Goal: Task Accomplishment & Management: Use online tool/utility

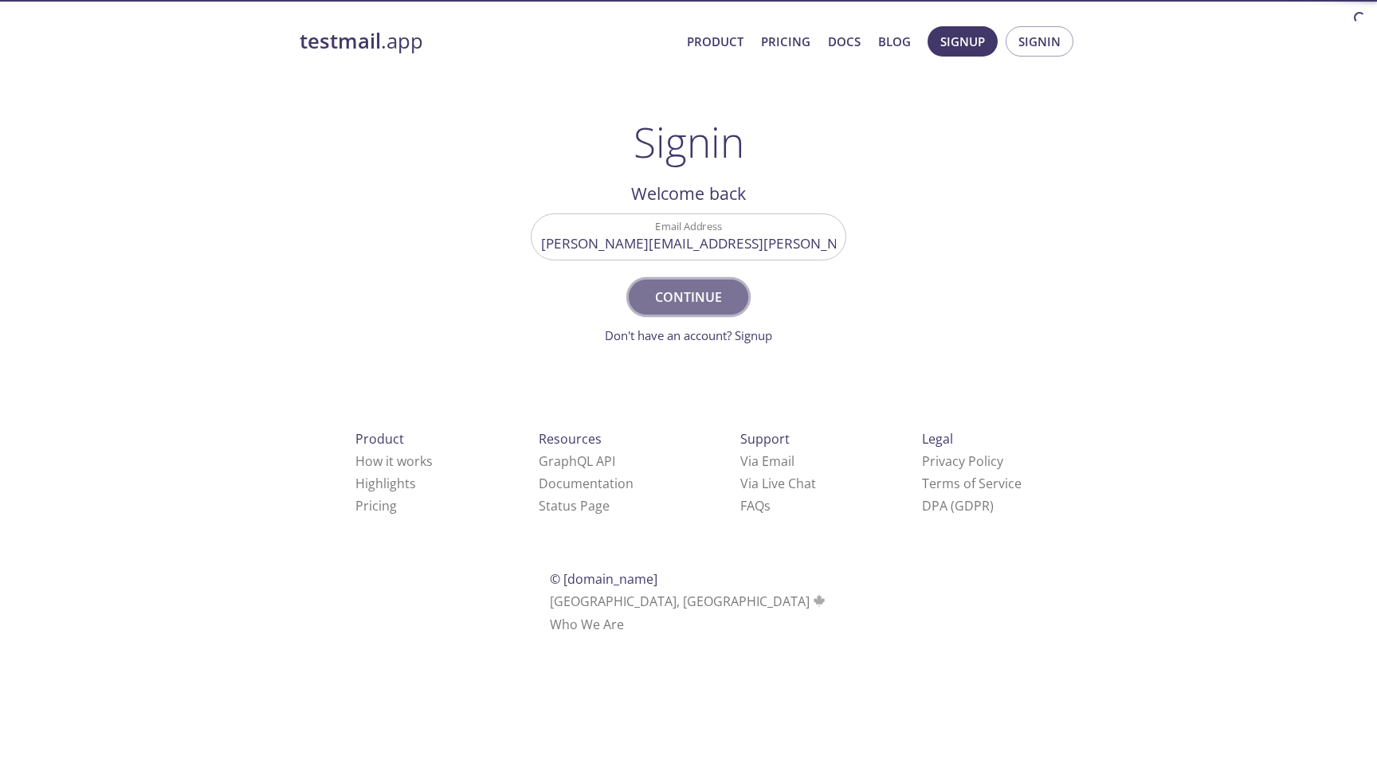
click at [704, 303] on span "Continue" at bounding box center [688, 297] width 84 height 22
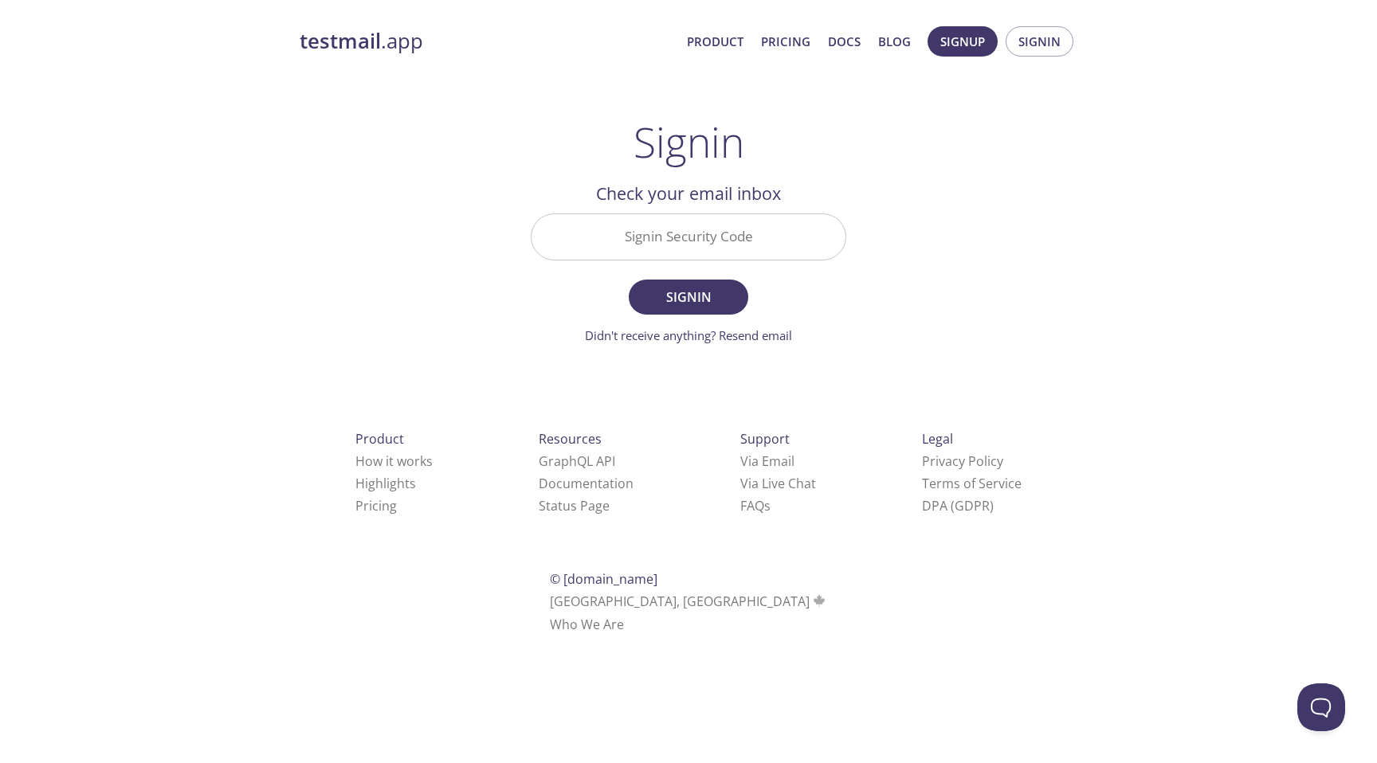
click at [717, 241] on input "Signin Security Code" at bounding box center [689, 236] width 314 height 45
click at [504, 144] on div "testmail .app Product Pricing Docs Blog Signup Signin Signin Welcome back Email…" at bounding box center [688, 348] width 816 height 665
click at [704, 290] on span "Continue" at bounding box center [688, 297] width 84 height 22
click at [732, 225] on input "Signin Security Code" at bounding box center [689, 236] width 314 height 45
paste input "838ACXG"
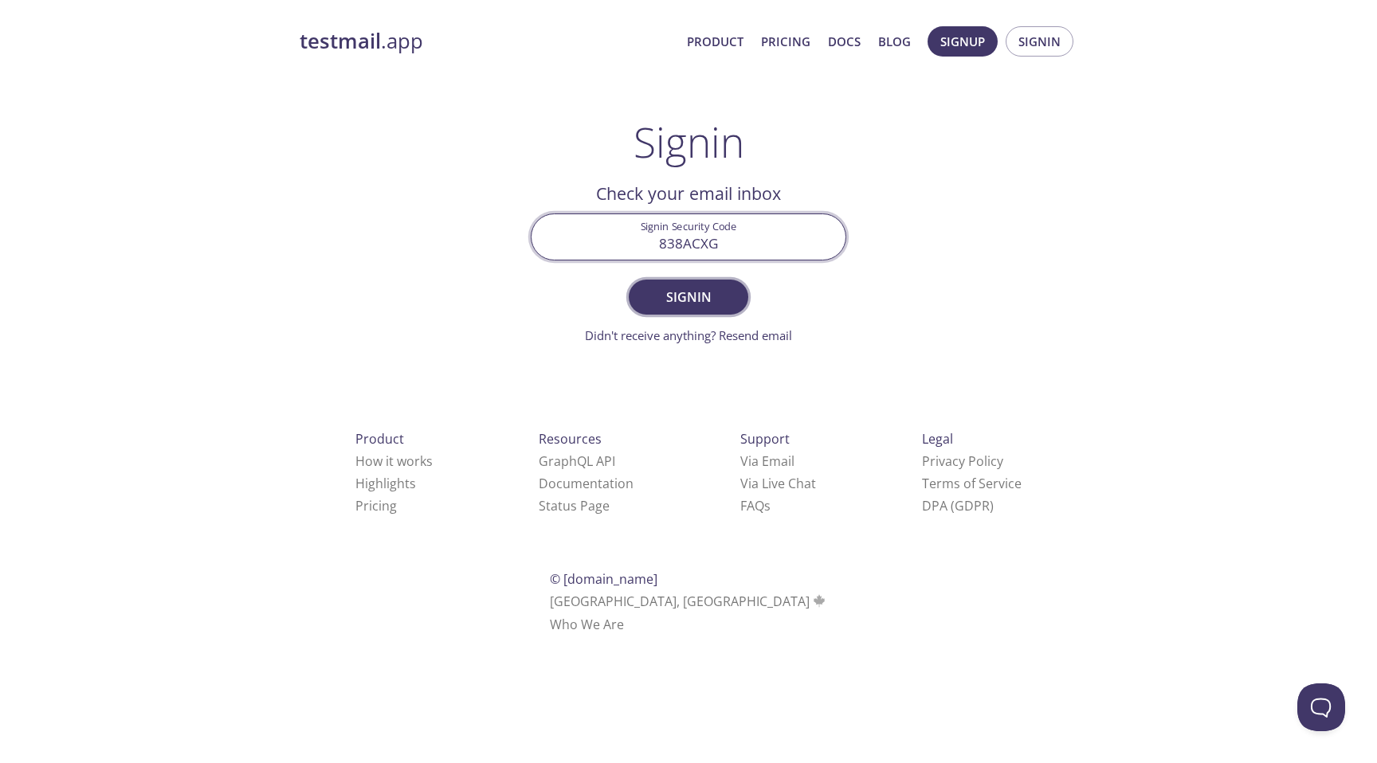
type input "838ACXG"
click at [675, 307] on span "Signin" at bounding box center [688, 297] width 84 height 22
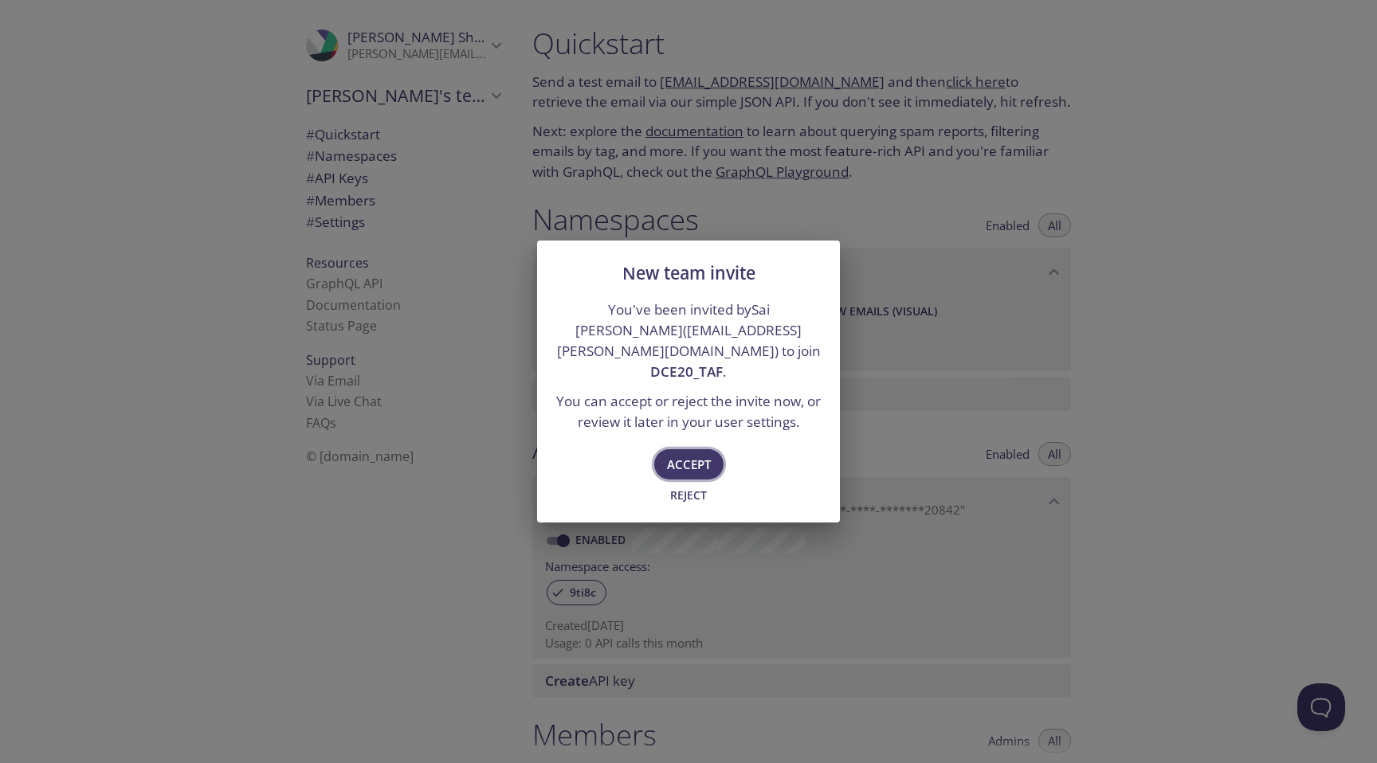
click at [685, 454] on span "Accept" at bounding box center [689, 464] width 44 height 21
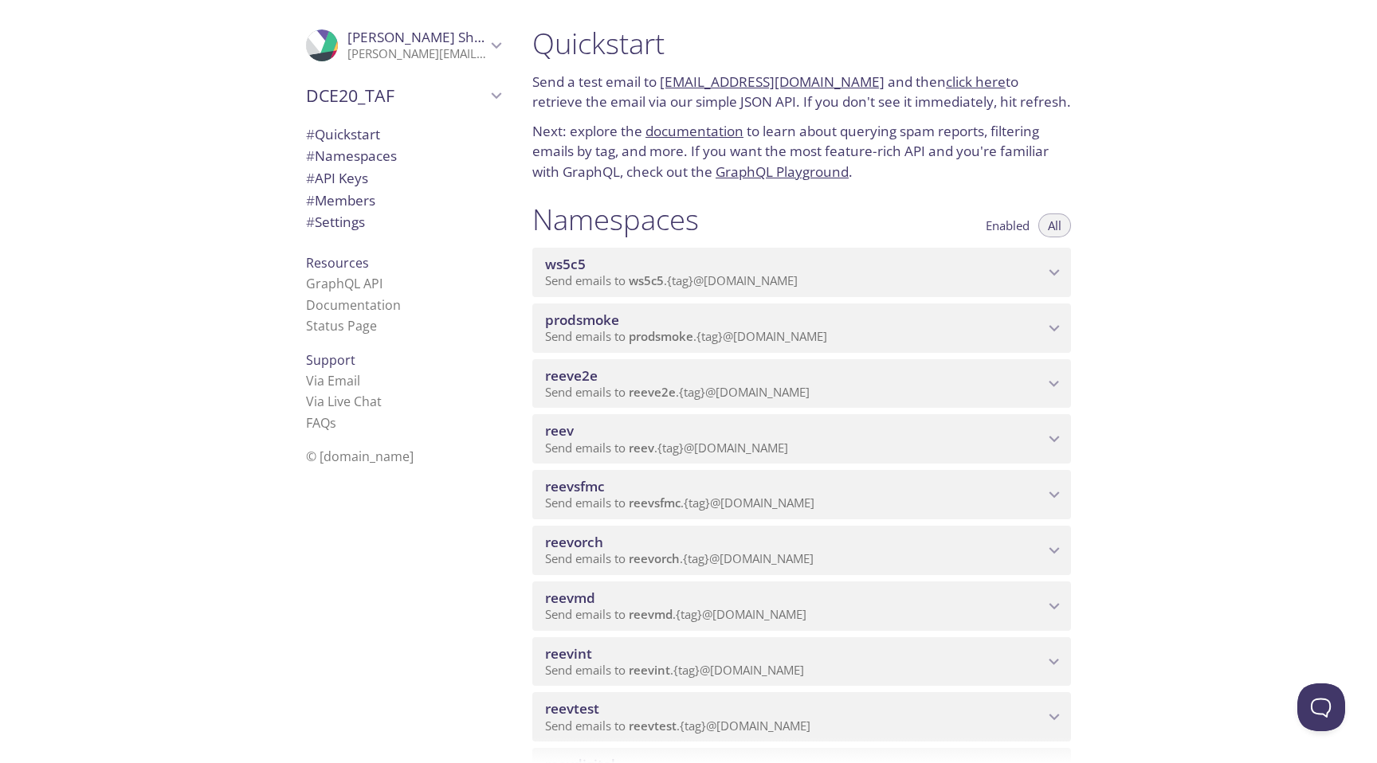
type input "DCE20_TAF"
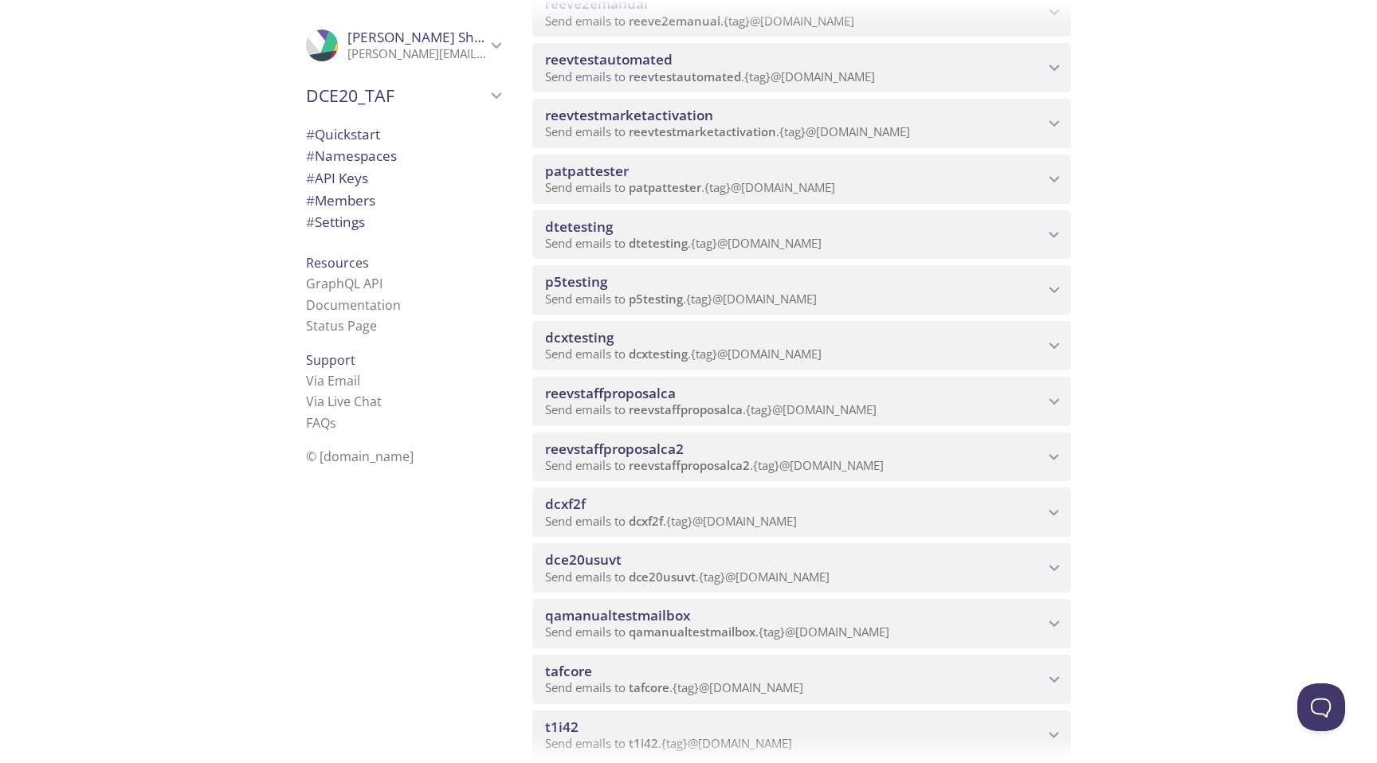
scroll to position [924, 0]
click at [885, 340] on span "dcxtesting" at bounding box center [794, 341] width 499 height 18
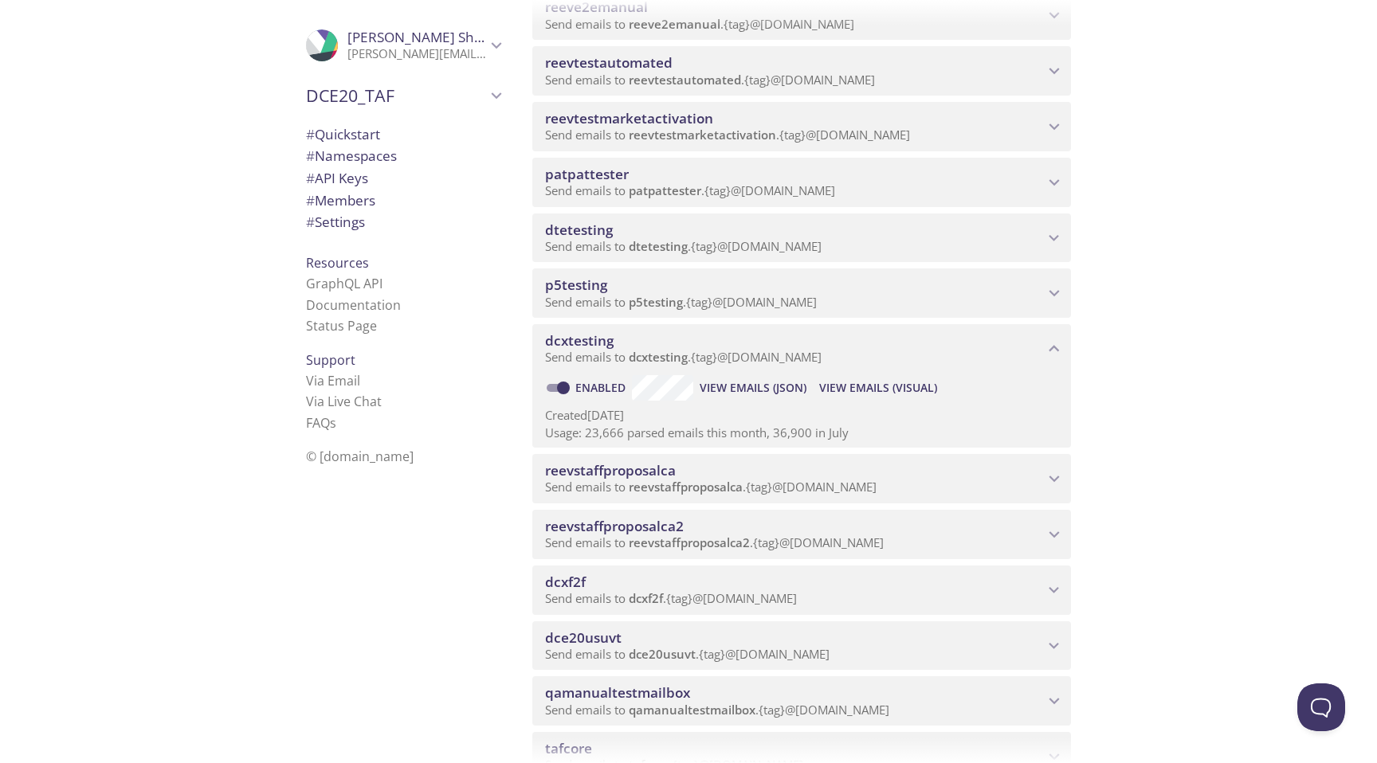
click at [887, 386] on span "View Emails (Visual)" at bounding box center [878, 388] width 118 height 19
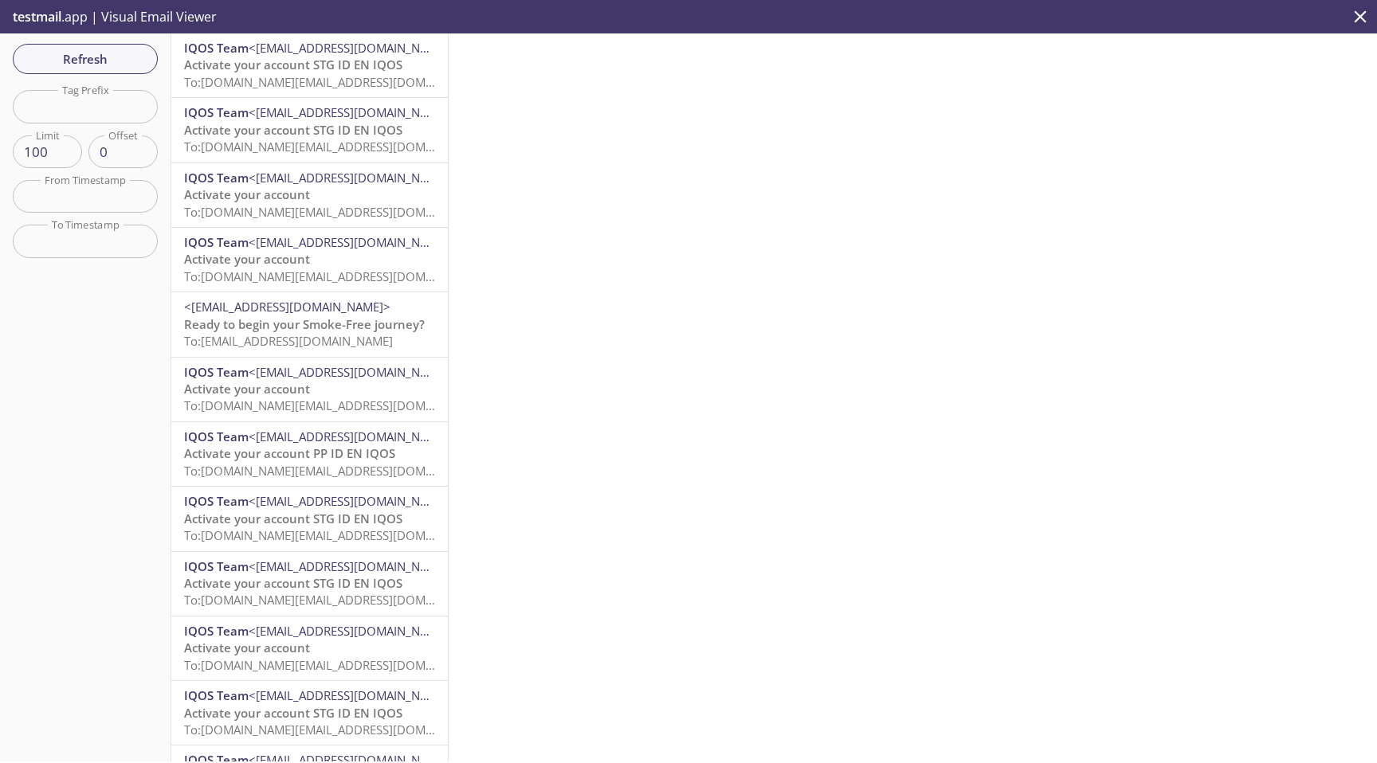
click at [352, 88] on span "To: [DOMAIN_NAME][EMAIL_ADDRESS][DOMAIN_NAME]" at bounding box center [335, 82] width 303 height 16
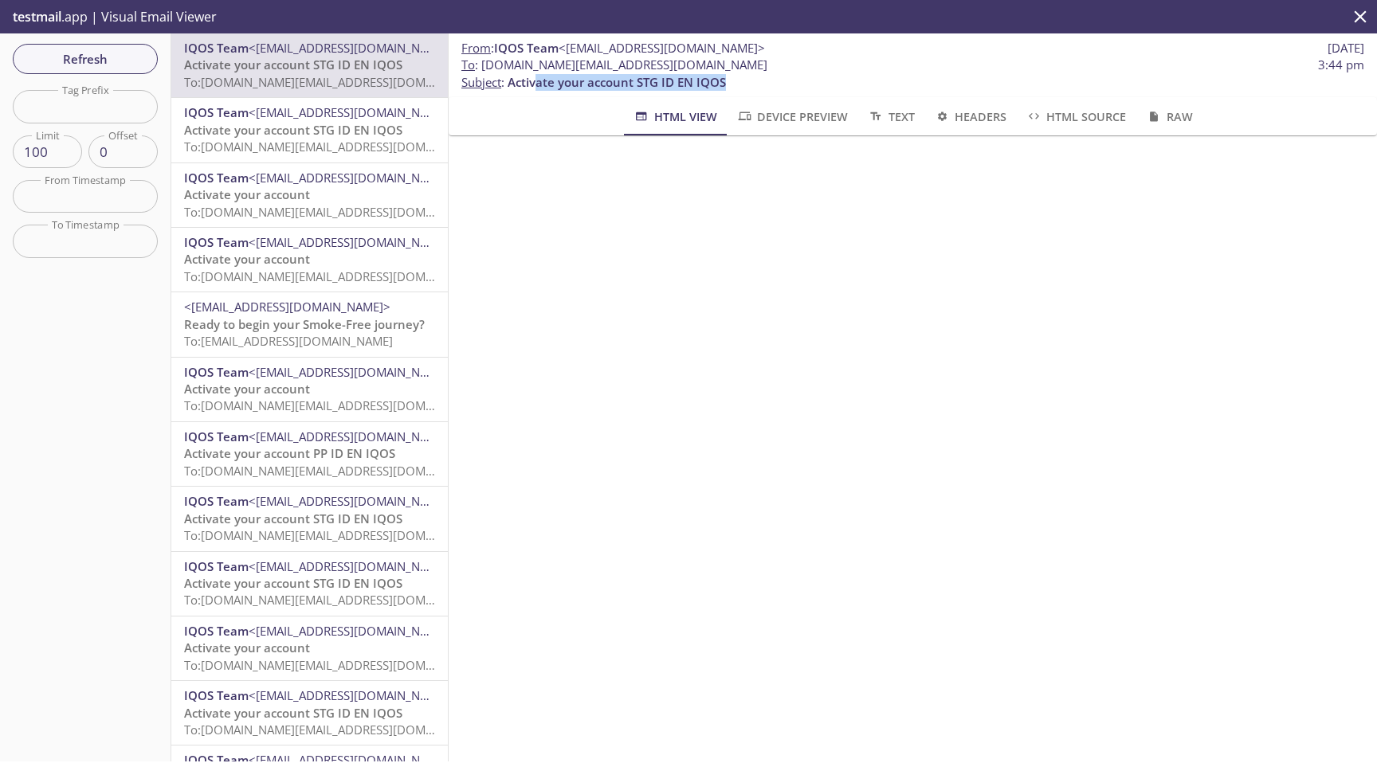
drag, startPoint x: 537, startPoint y: 84, endPoint x: 762, endPoint y: 84, distance: 224.7
click at [762, 84] on p "To : [DOMAIN_NAME][EMAIL_ADDRESS][DOMAIN_NAME] 3:44 pm Subject : Activate your …" at bounding box center [912, 74] width 903 height 34
click at [888, 121] on span "Text" at bounding box center [890, 117] width 47 height 20
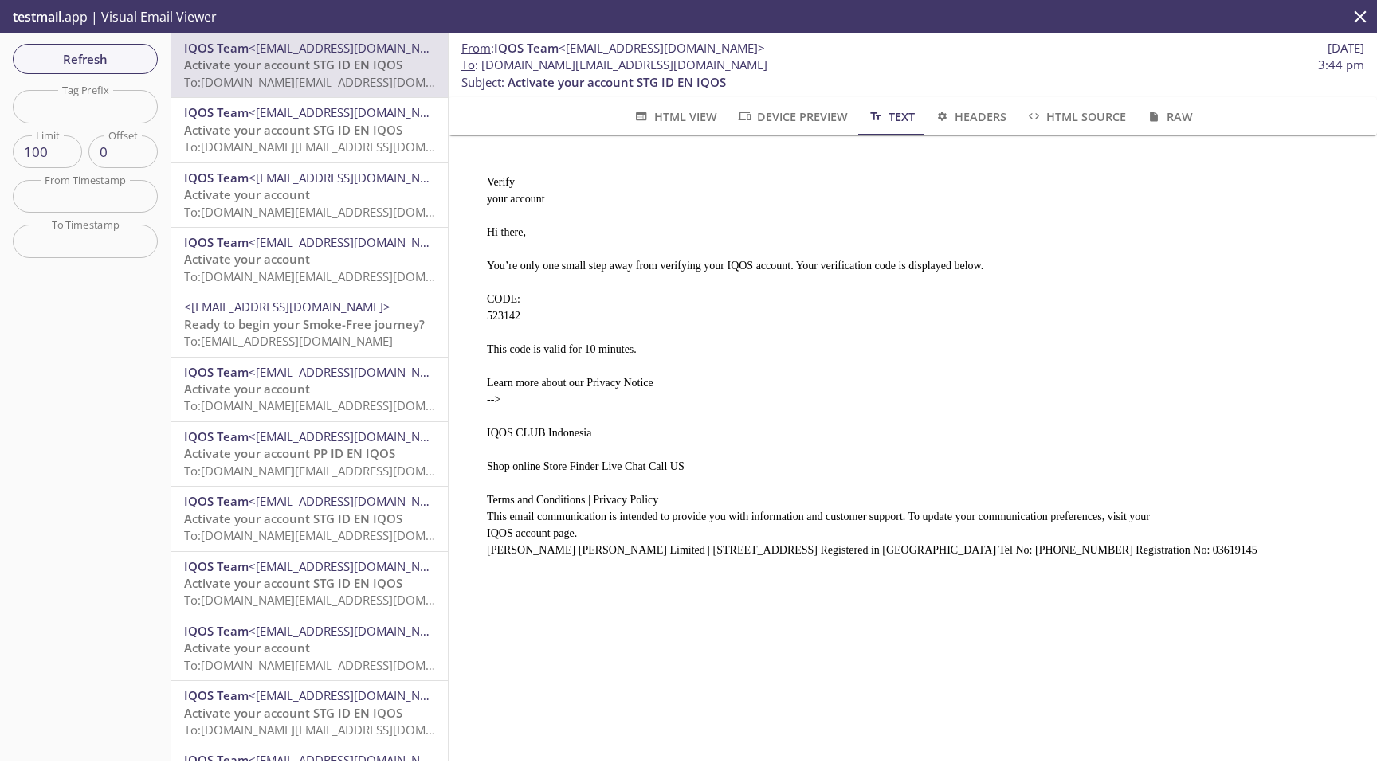
click at [495, 311] on pre "Verify your account Hi there, You’re only one small step away from verifying yo…" at bounding box center [906, 360] width 877 height 410
drag, startPoint x: 827, startPoint y: 262, endPoint x: 547, endPoint y: 262, distance: 280.5
click at [552, 262] on pre "Verify your account Hi there, You’re only one small step away from verifying yo…" at bounding box center [906, 360] width 877 height 410
click at [547, 262] on pre "Verify your account Hi there, You’re only one small step away from verifying yo…" at bounding box center [906, 360] width 877 height 410
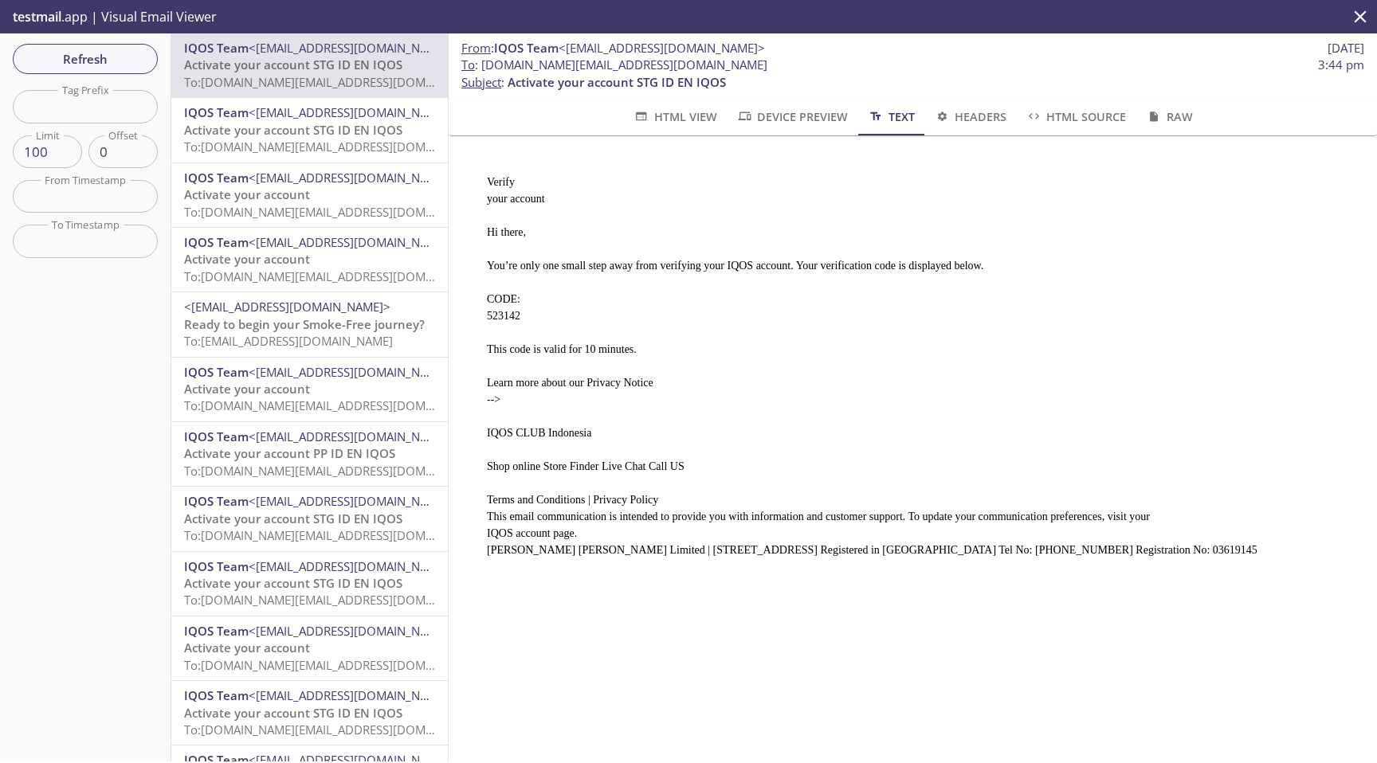
click at [304, 135] on span "Activate your account STG ID EN IQOS" at bounding box center [293, 130] width 218 height 16
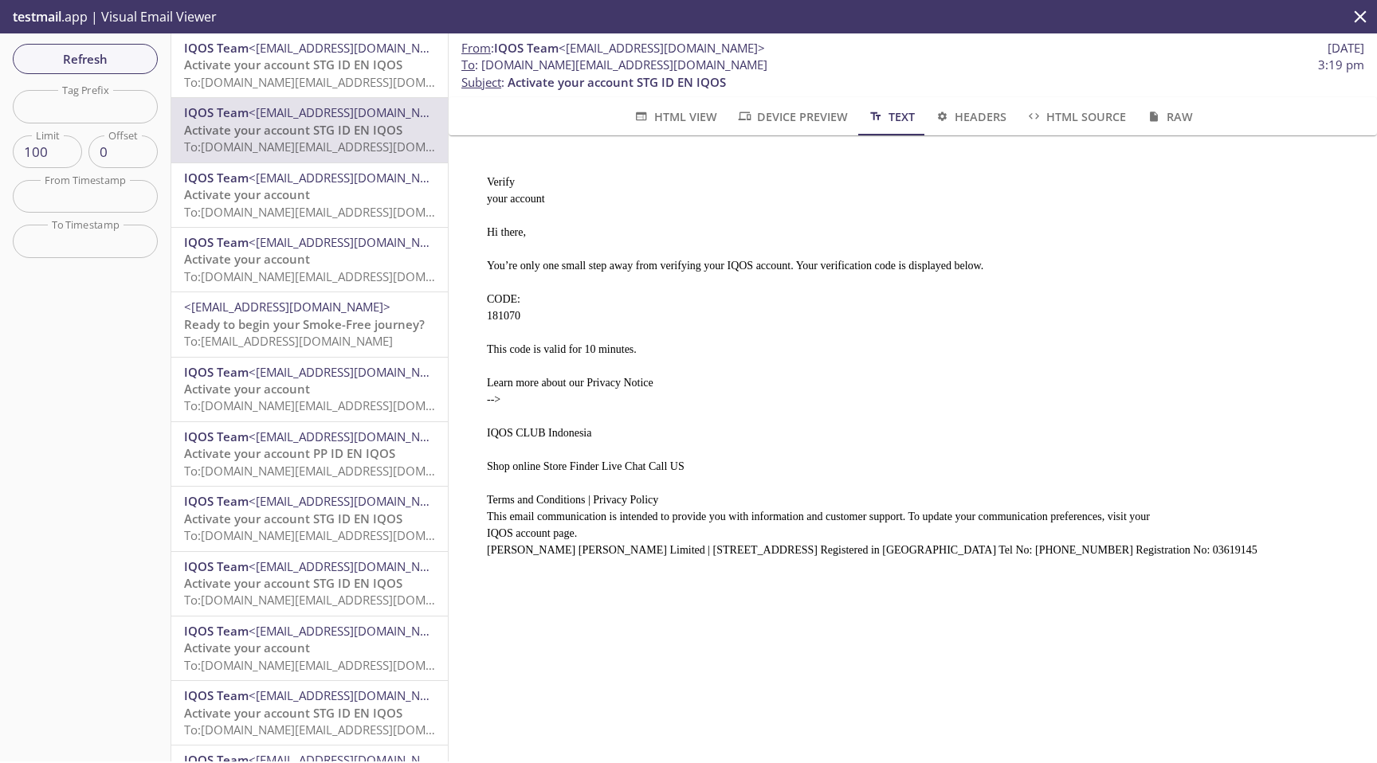
click at [312, 74] on span "To: [DOMAIN_NAME][EMAIL_ADDRESS][DOMAIN_NAME]" at bounding box center [335, 82] width 303 height 16
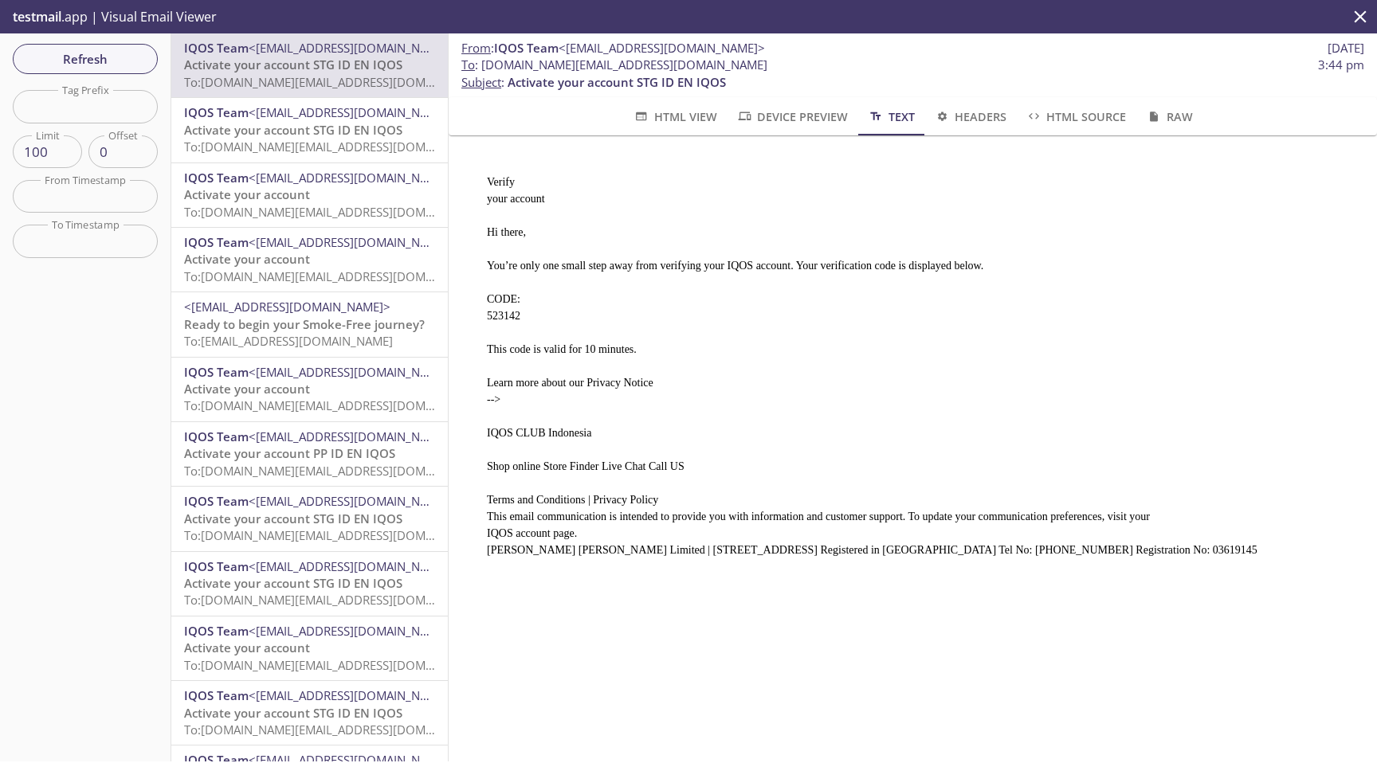
click at [1059, 116] on span "HTML Source" at bounding box center [1076, 117] width 100 height 20
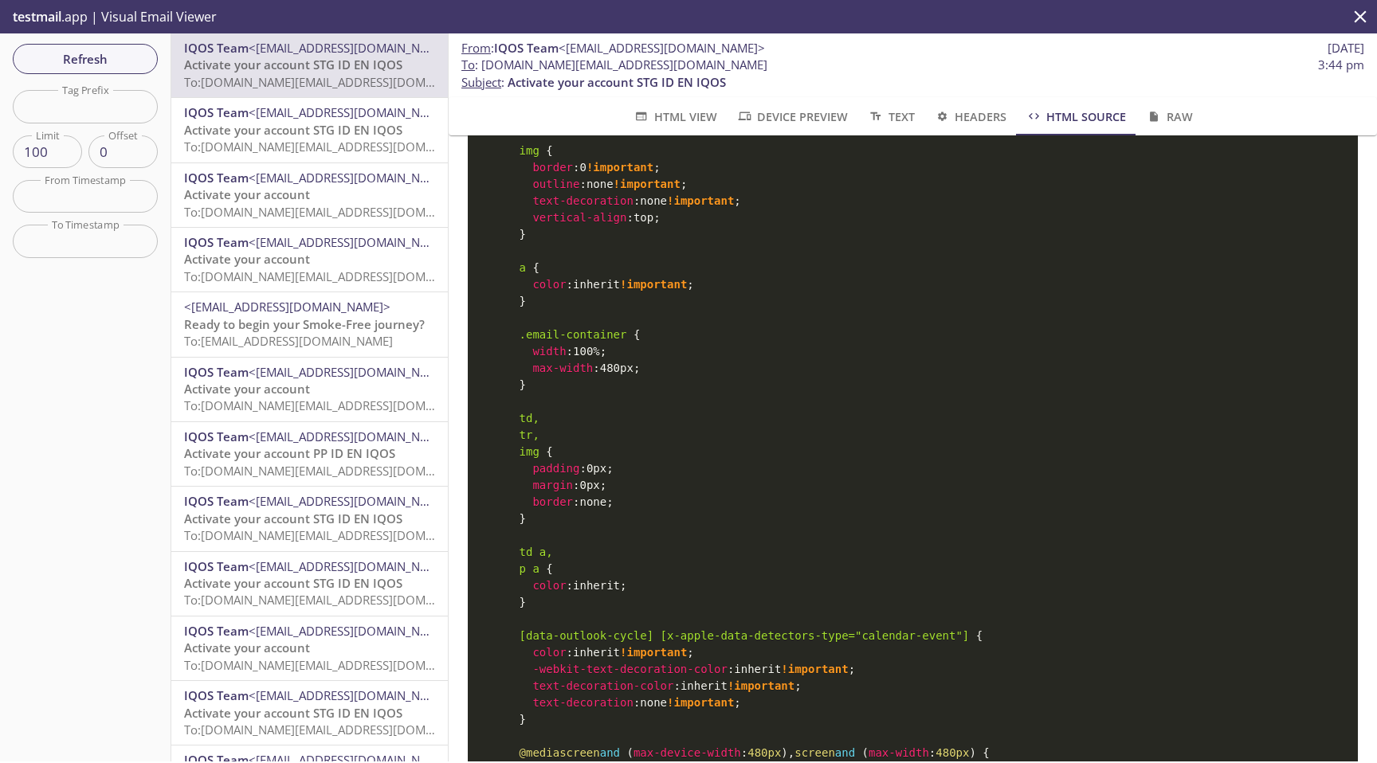
scroll to position [1157, 0]
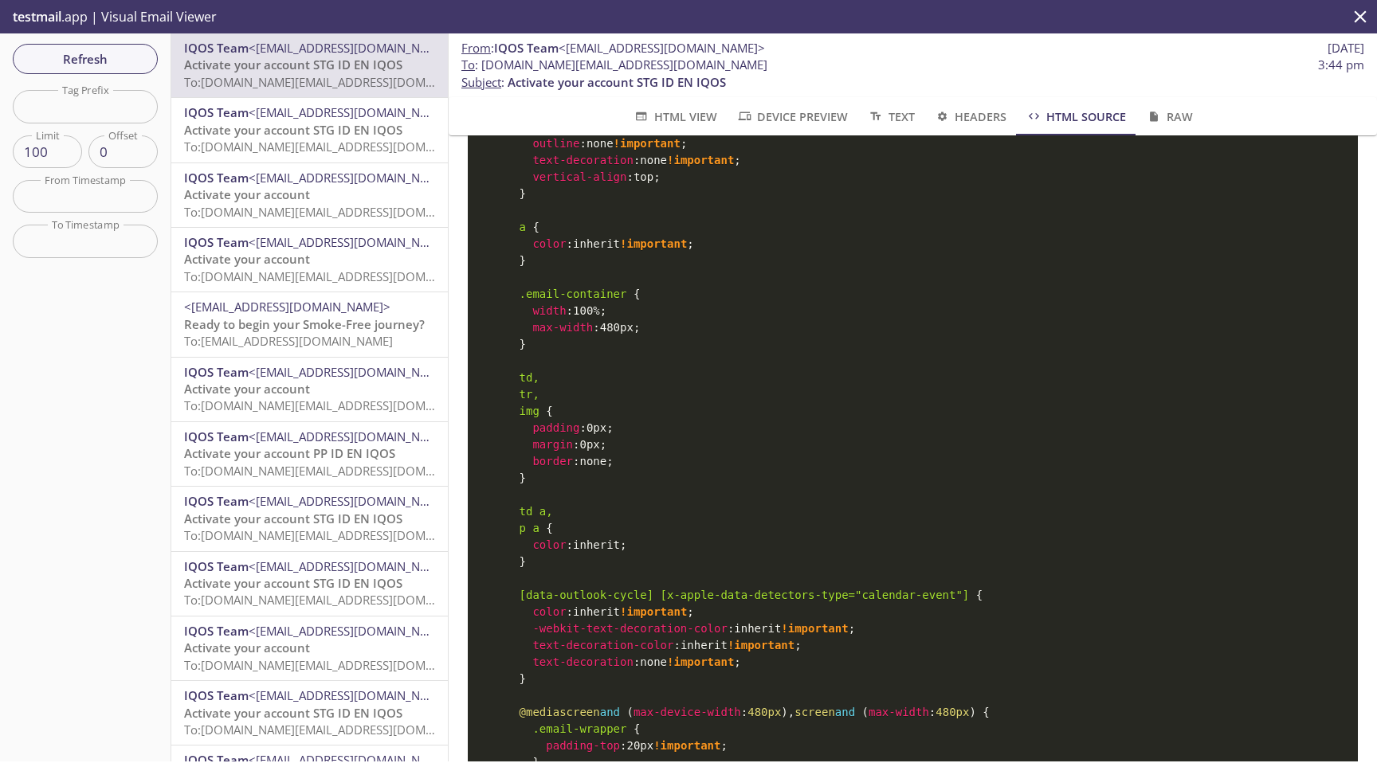
click at [651, 120] on span "HTML View" at bounding box center [675, 117] width 84 height 20
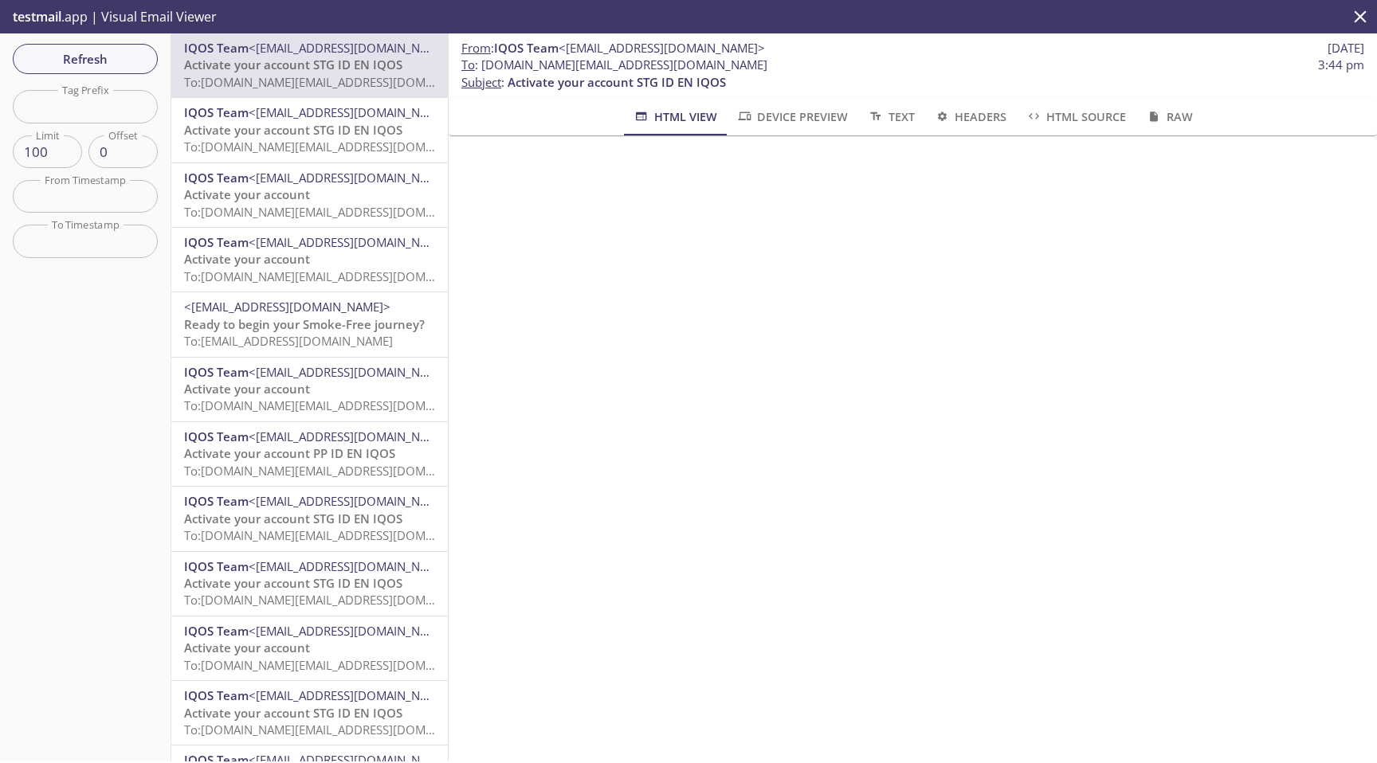
click at [794, 131] on button "Device Preview" at bounding box center [792, 116] width 131 height 38
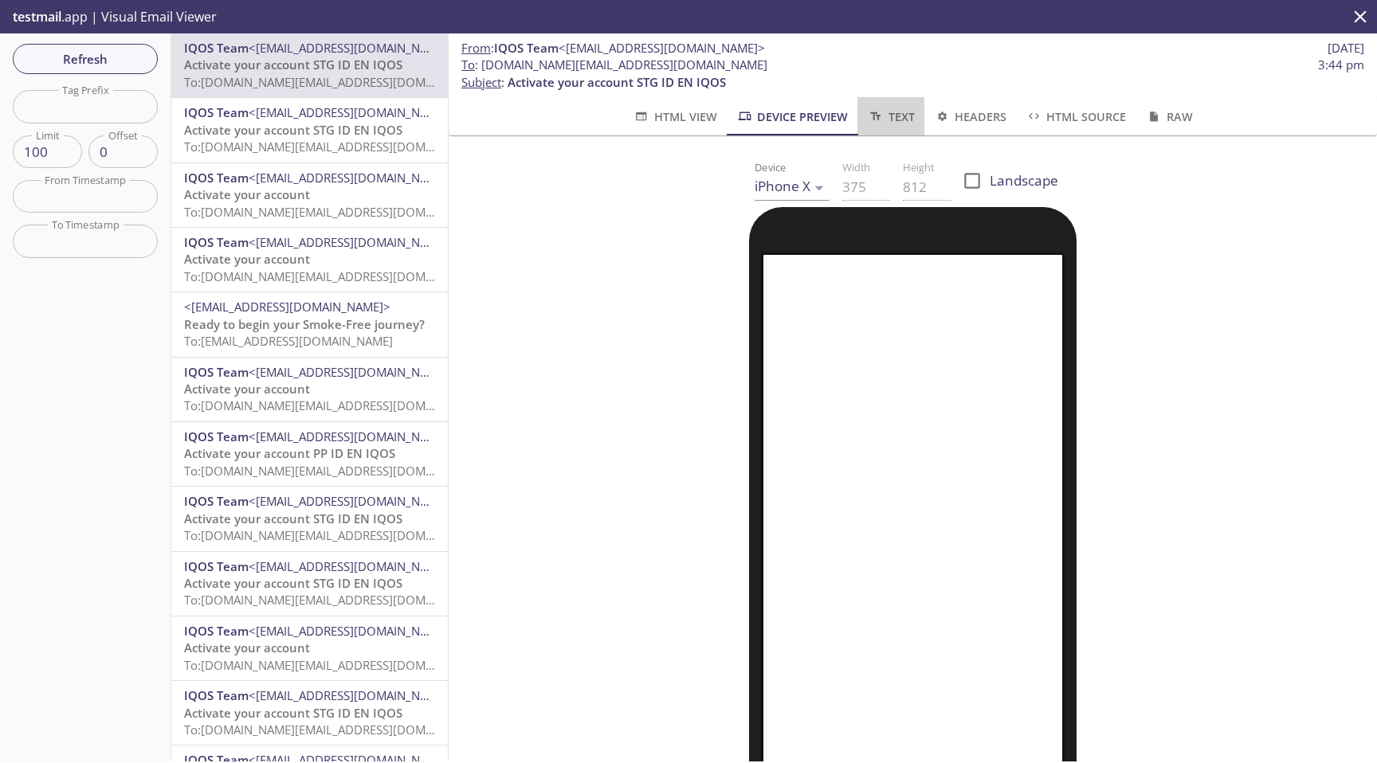
click at [892, 116] on span "Text" at bounding box center [890, 117] width 47 height 20
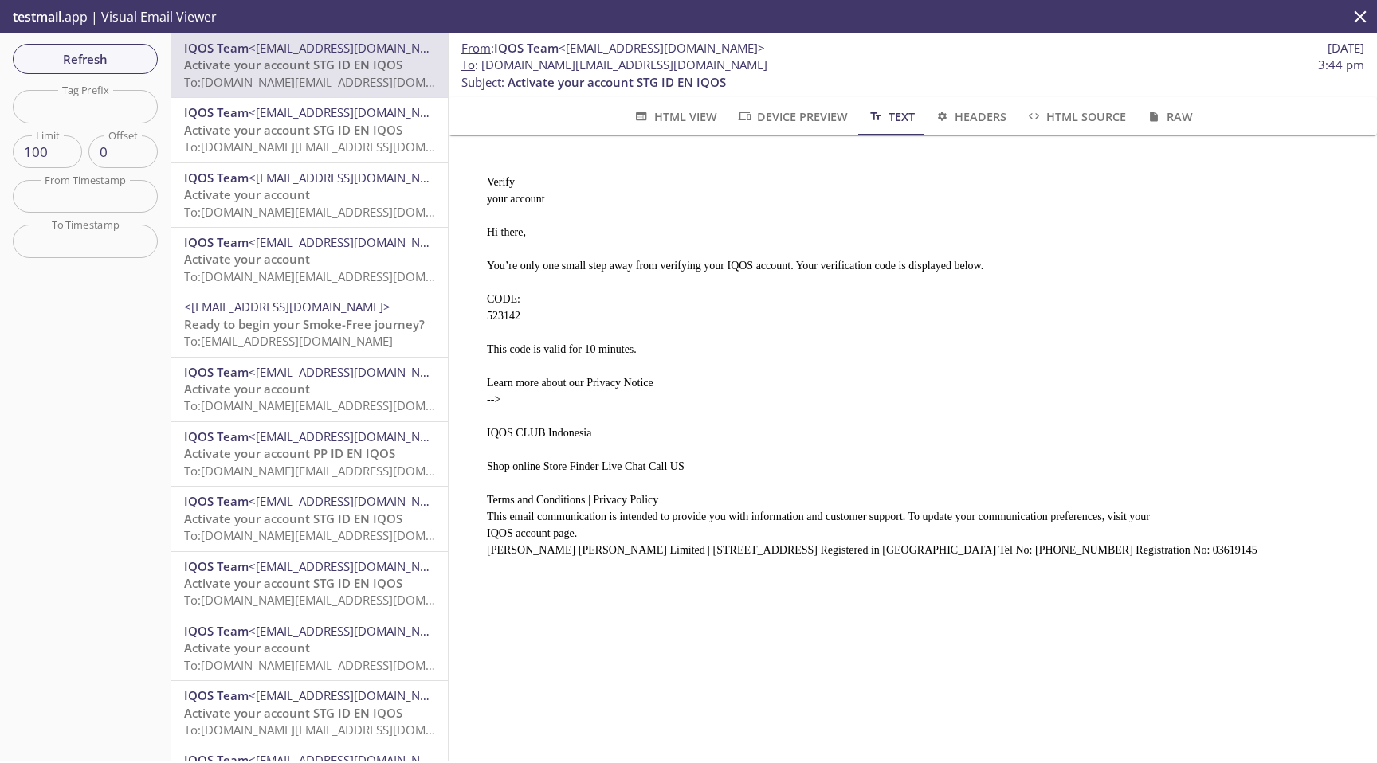
scroll to position [0, 0]
click at [669, 111] on span "HTML View" at bounding box center [675, 117] width 84 height 20
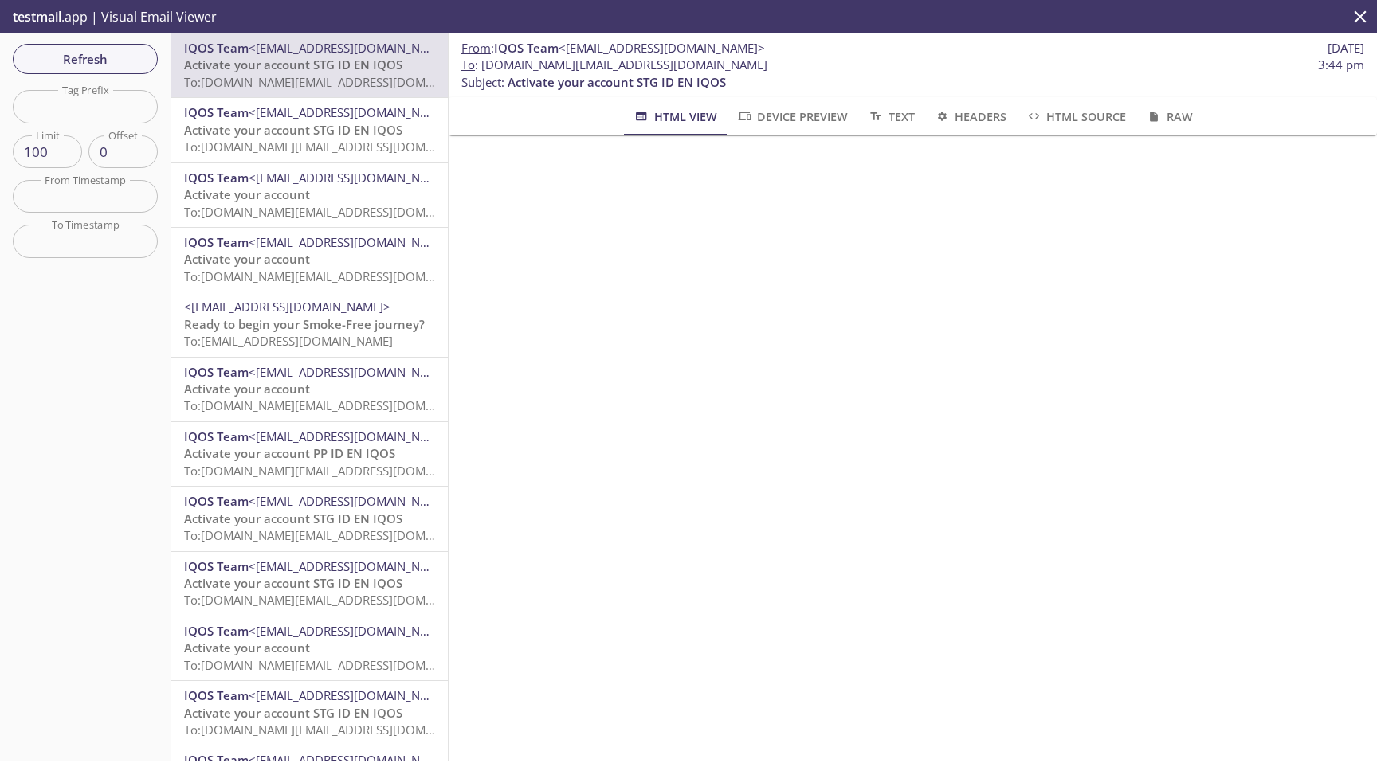
click at [756, 112] on span "Device Preview" at bounding box center [792, 117] width 112 height 20
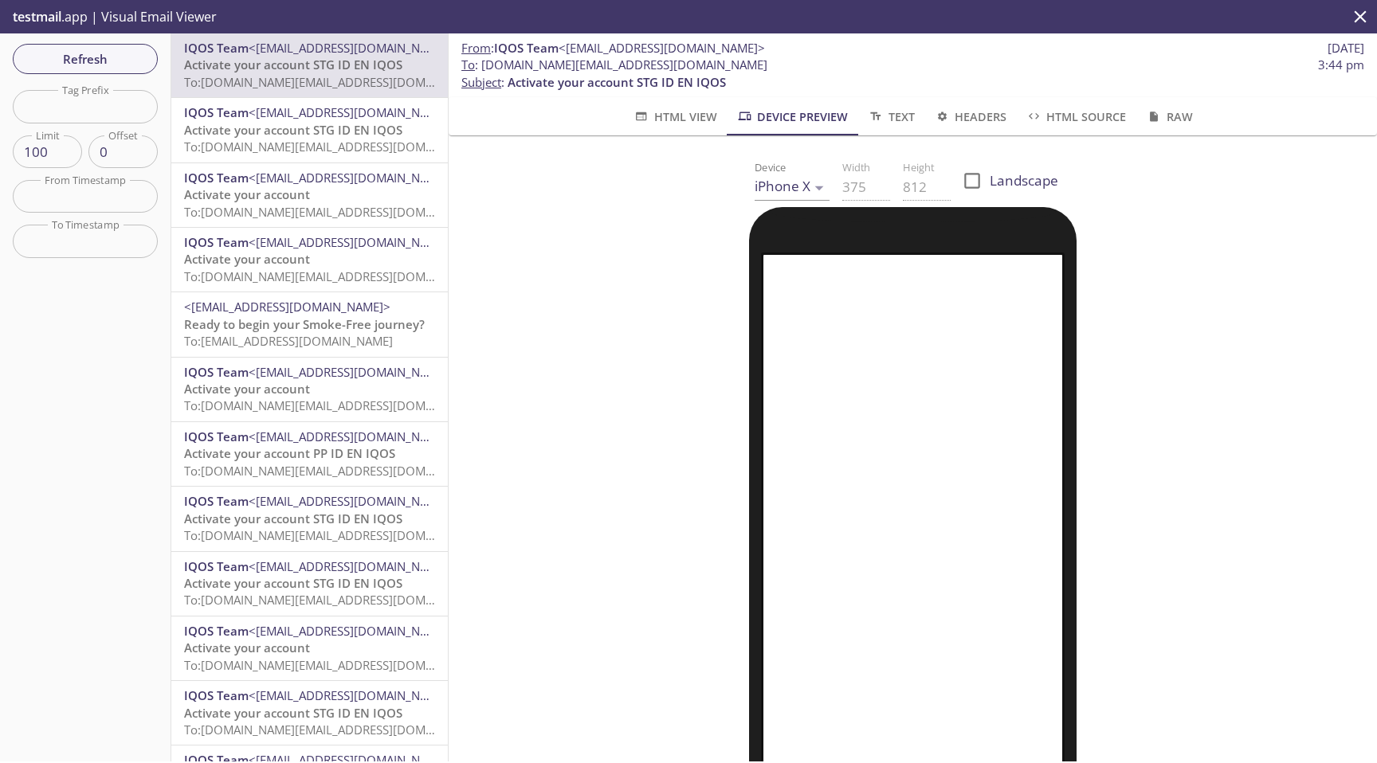
click at [329, 214] on span "To: [DOMAIN_NAME][EMAIL_ADDRESS][DOMAIN_NAME]" at bounding box center [335, 212] width 303 height 16
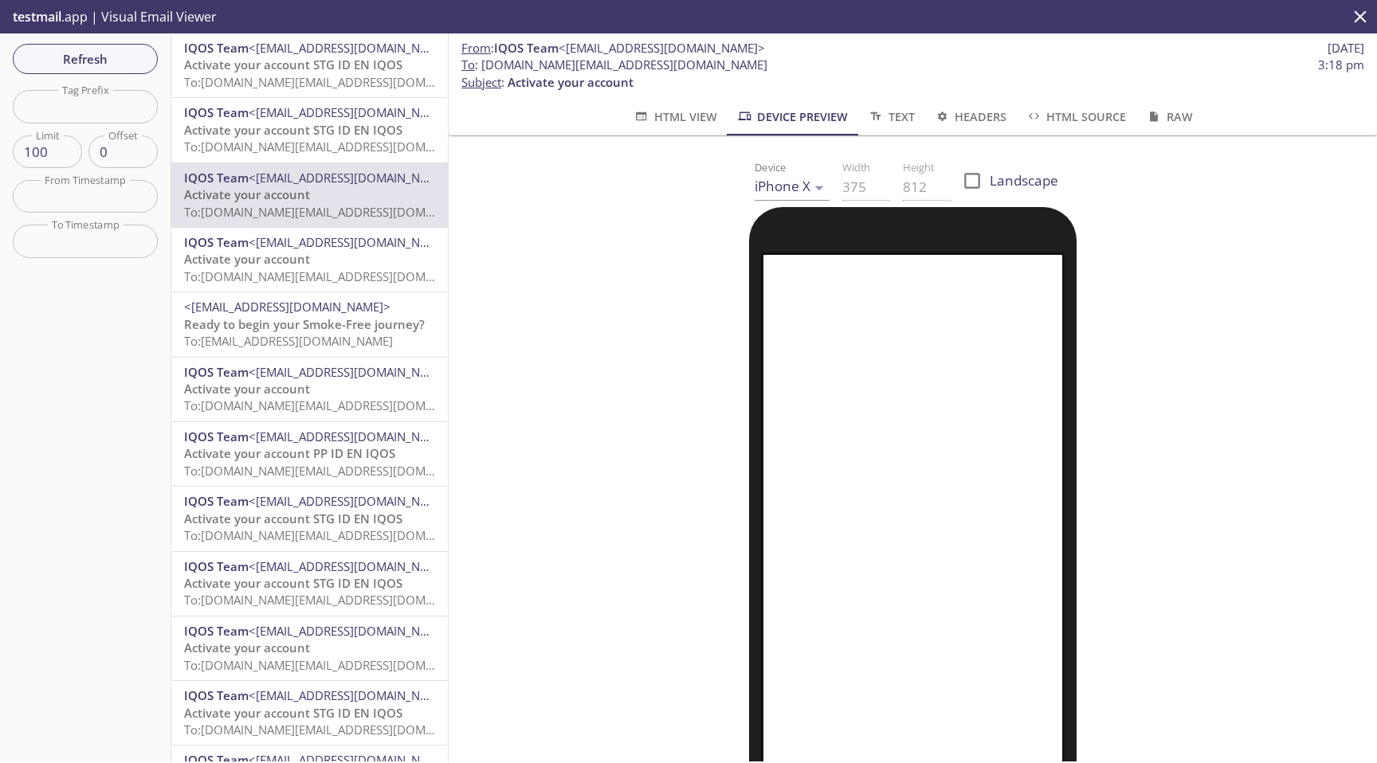
click at [330, 257] on p "Activate your account To: [DOMAIN_NAME][EMAIL_ADDRESS][DOMAIN_NAME]" at bounding box center [309, 268] width 251 height 34
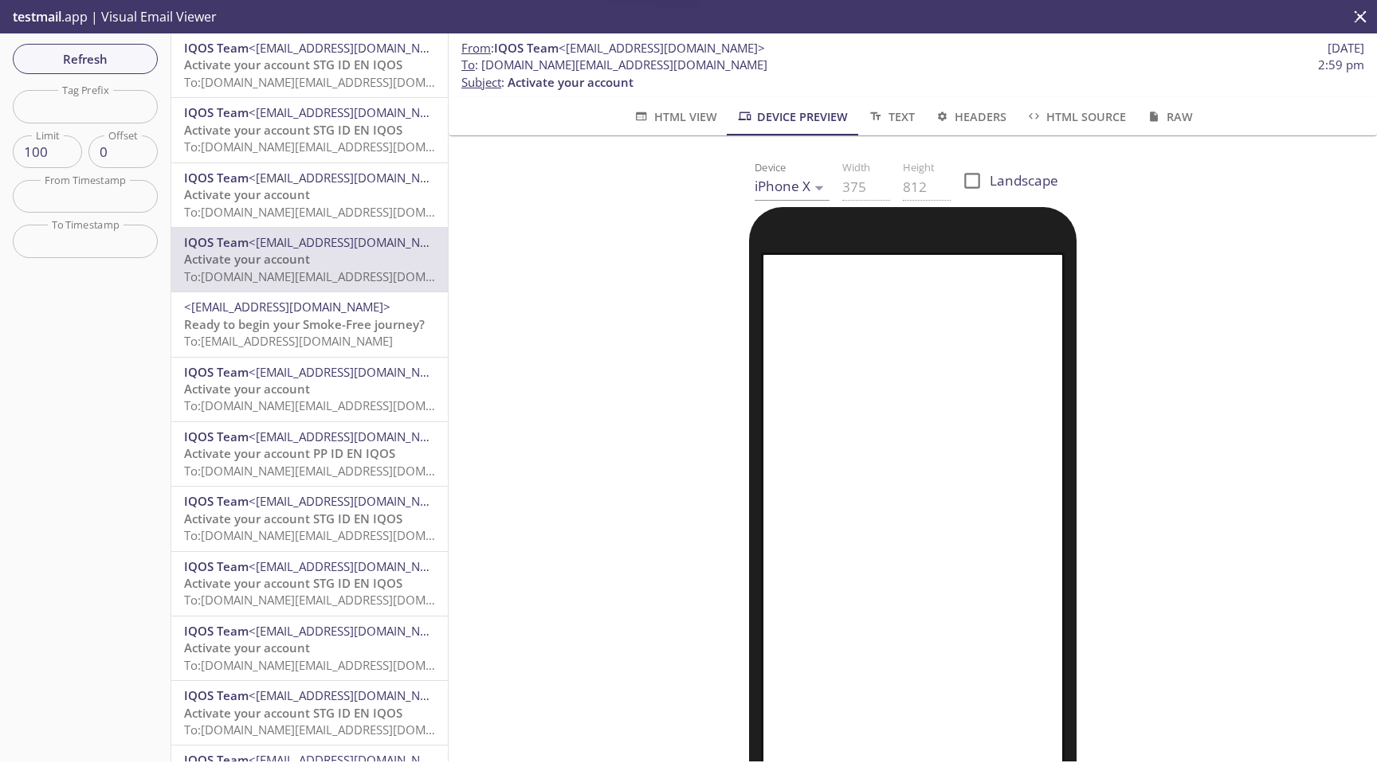
click at [335, 189] on p "Activate your account To: [DOMAIN_NAME][EMAIL_ADDRESS][DOMAIN_NAME]" at bounding box center [309, 203] width 251 height 34
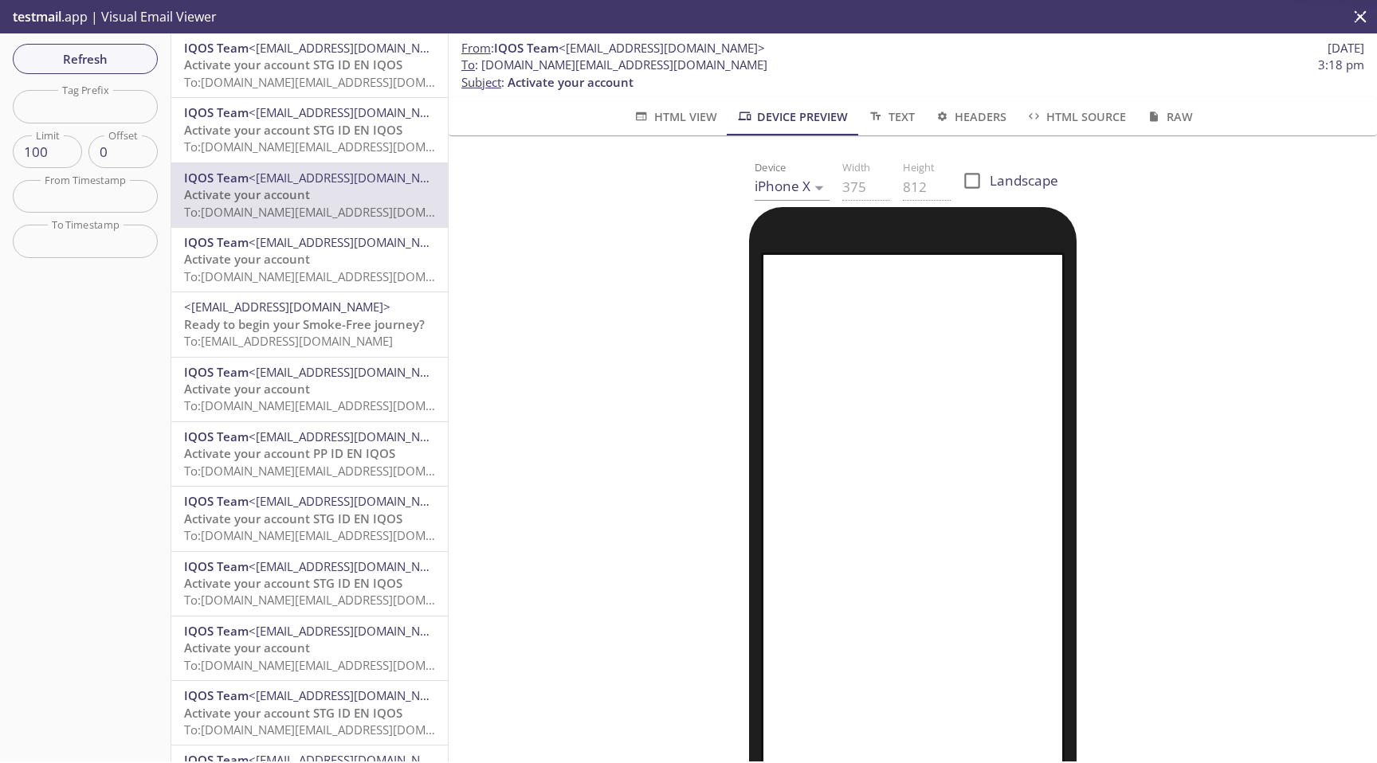
click at [337, 253] on p "Activate your account To: [DOMAIN_NAME][EMAIL_ADDRESS][DOMAIN_NAME]" at bounding box center [309, 268] width 251 height 34
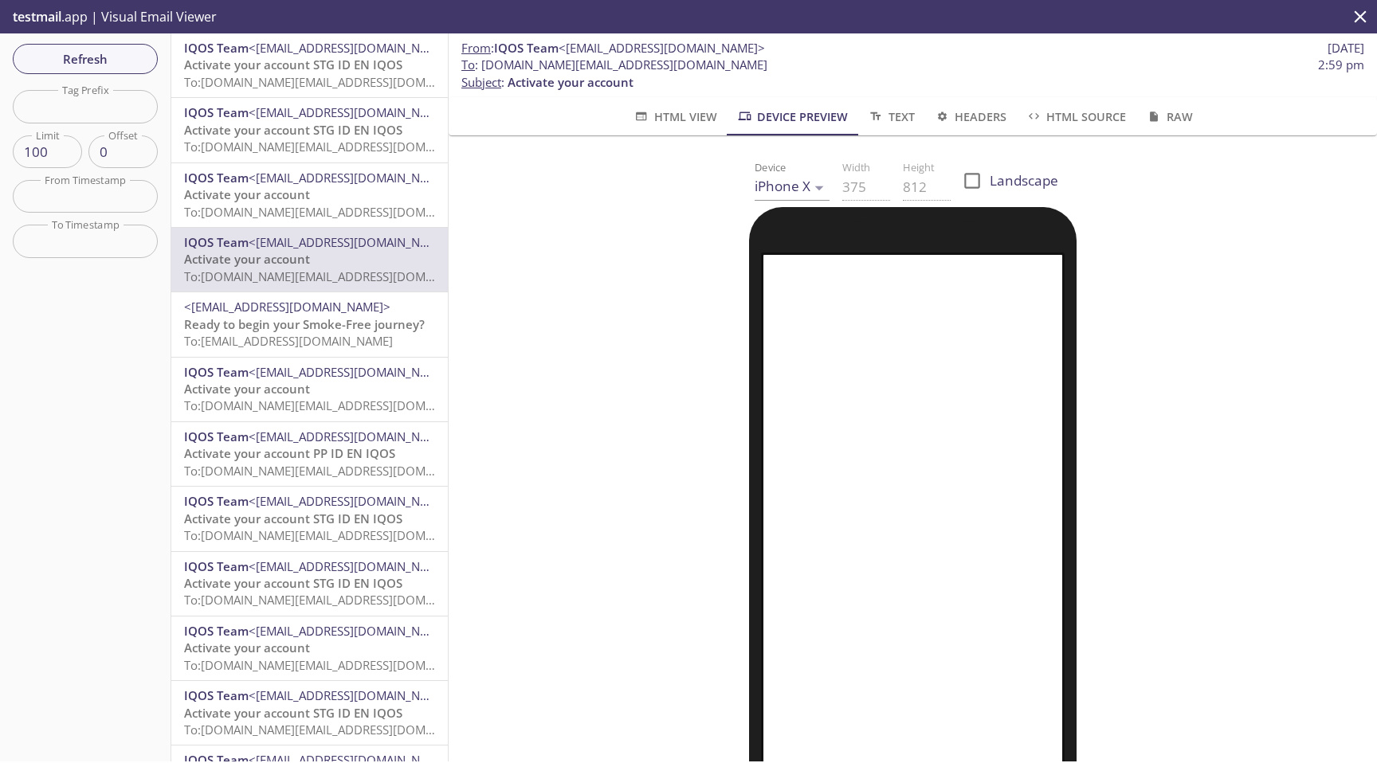
click at [346, 186] on p "Activate your account To: [DOMAIN_NAME][EMAIL_ADDRESS][DOMAIN_NAME]" at bounding box center [309, 203] width 251 height 34
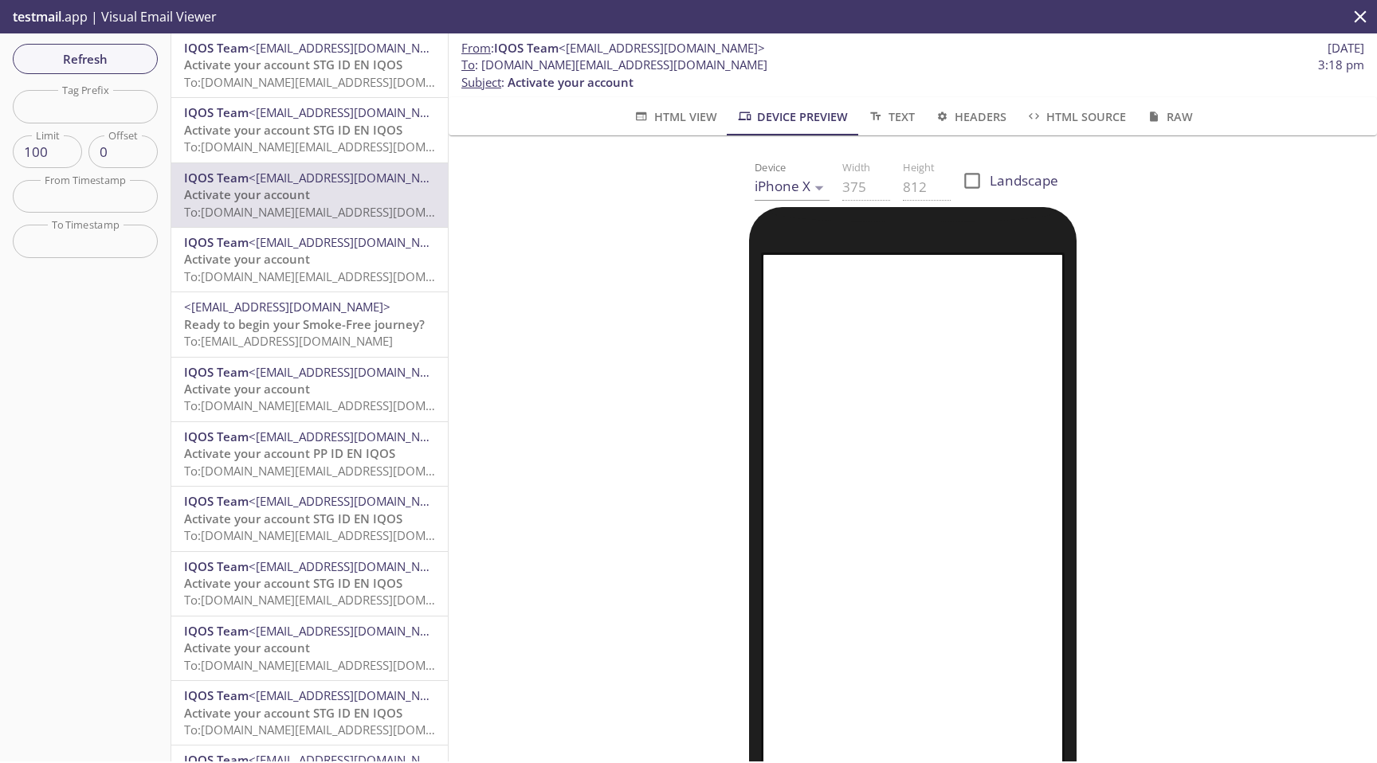
drag, startPoint x: 484, startPoint y: 65, endPoint x: 780, endPoint y: 64, distance: 296.4
click at [780, 64] on span "To : [DOMAIN_NAME][EMAIL_ADDRESS][DOMAIN_NAME] 3:18 pm" at bounding box center [912, 65] width 903 height 17
copy span "[DOMAIN_NAME][EMAIL_ADDRESS][DOMAIN_NAME]"
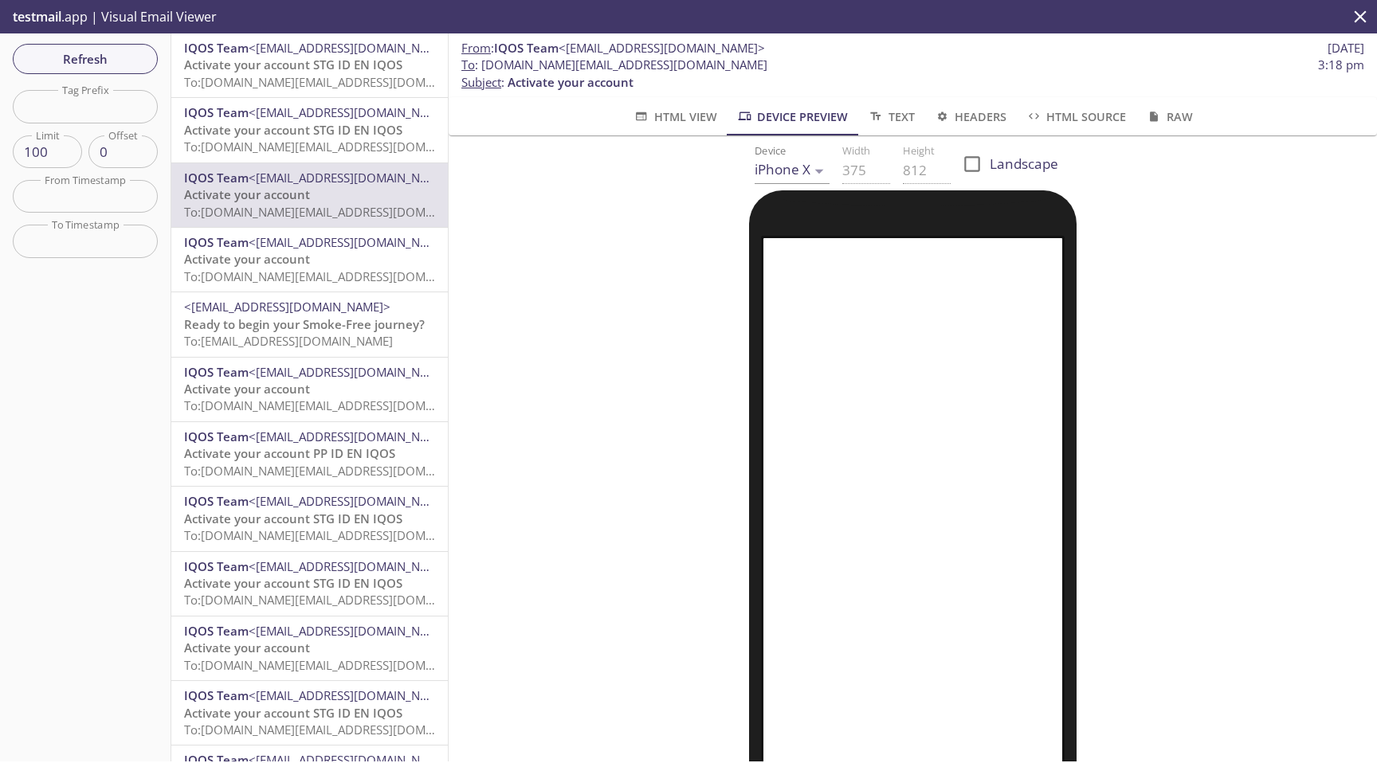
click at [359, 84] on span "To: [DOMAIN_NAME][EMAIL_ADDRESS][DOMAIN_NAME]" at bounding box center [335, 82] width 303 height 16
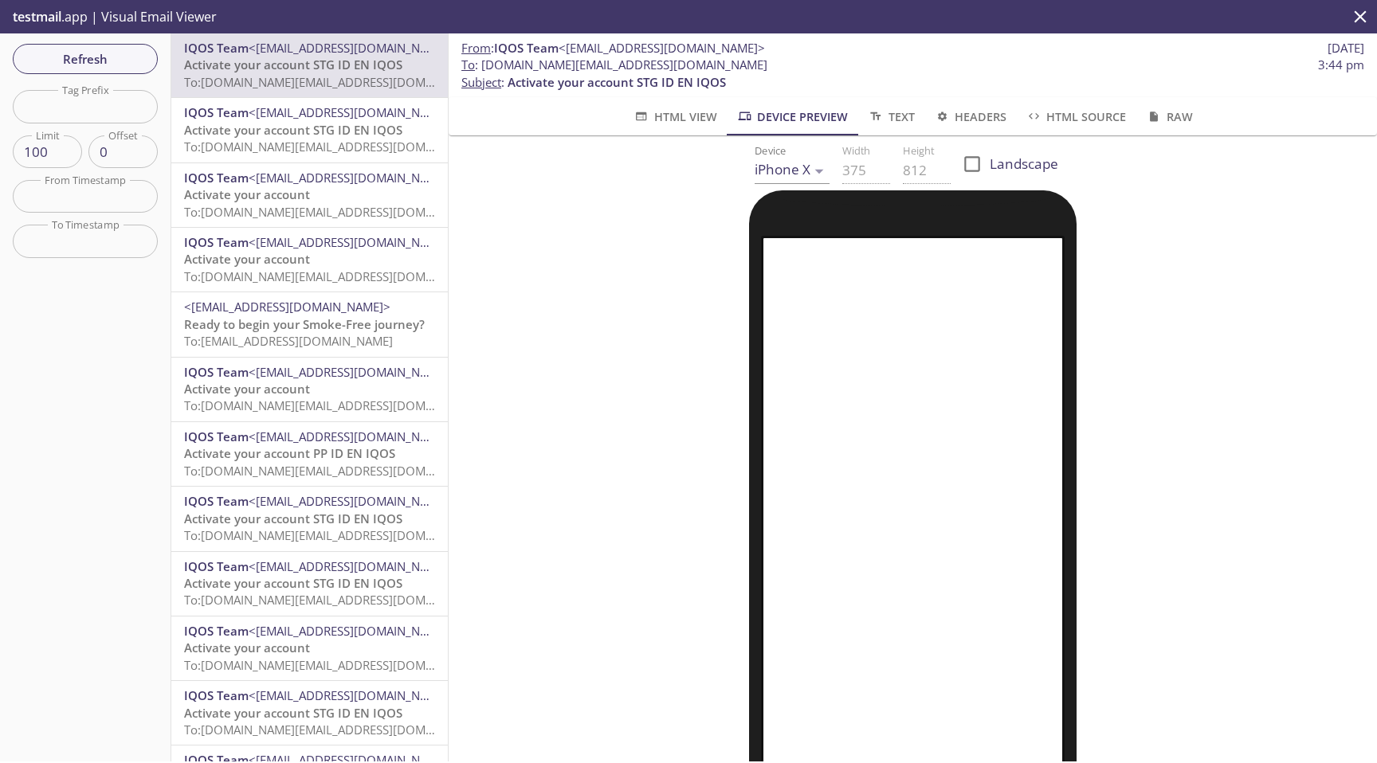
drag, startPoint x: 484, startPoint y: 65, endPoint x: 882, endPoint y: 61, distance: 398.5
click at [882, 61] on span "To : [DOMAIN_NAME][EMAIL_ADDRESS][DOMAIN_NAME] 3:44 pm" at bounding box center [912, 65] width 903 height 17
copy span "[DOMAIN_NAME][EMAIL_ADDRESS][DOMAIN_NAME]"
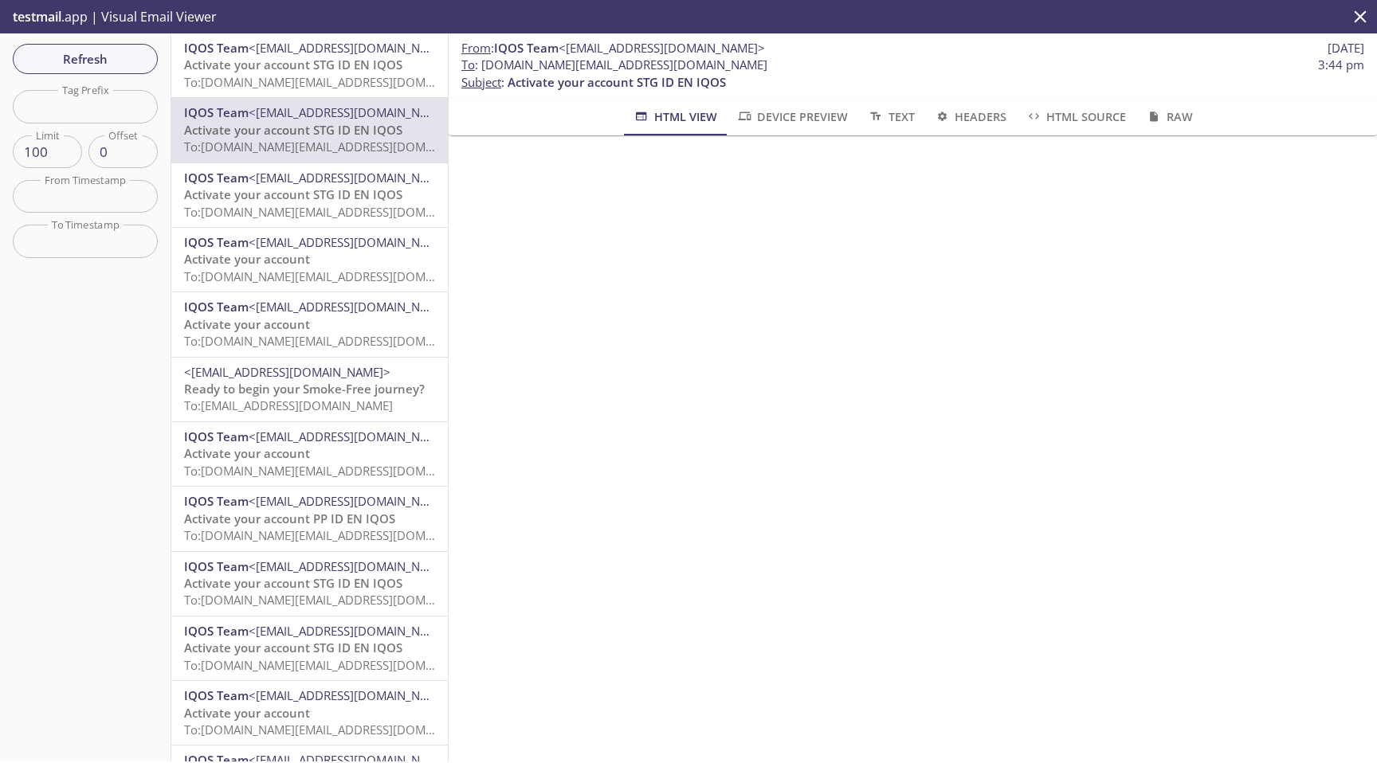
click at [312, 83] on span "To: dcxtesting.email_test_shevtsov_567@inbox.testmail.app" at bounding box center [335, 82] width 303 height 16
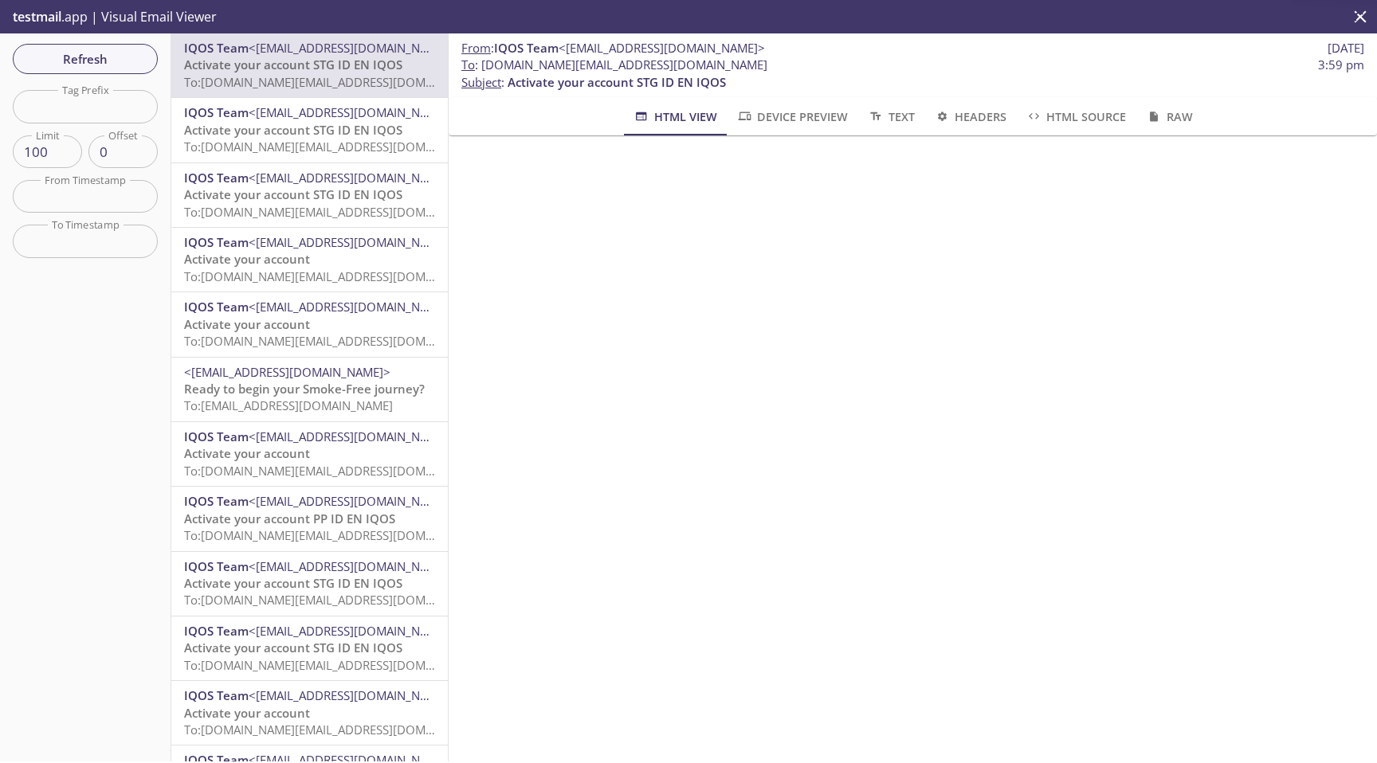
click at [779, 113] on span "Device Preview" at bounding box center [792, 117] width 112 height 20
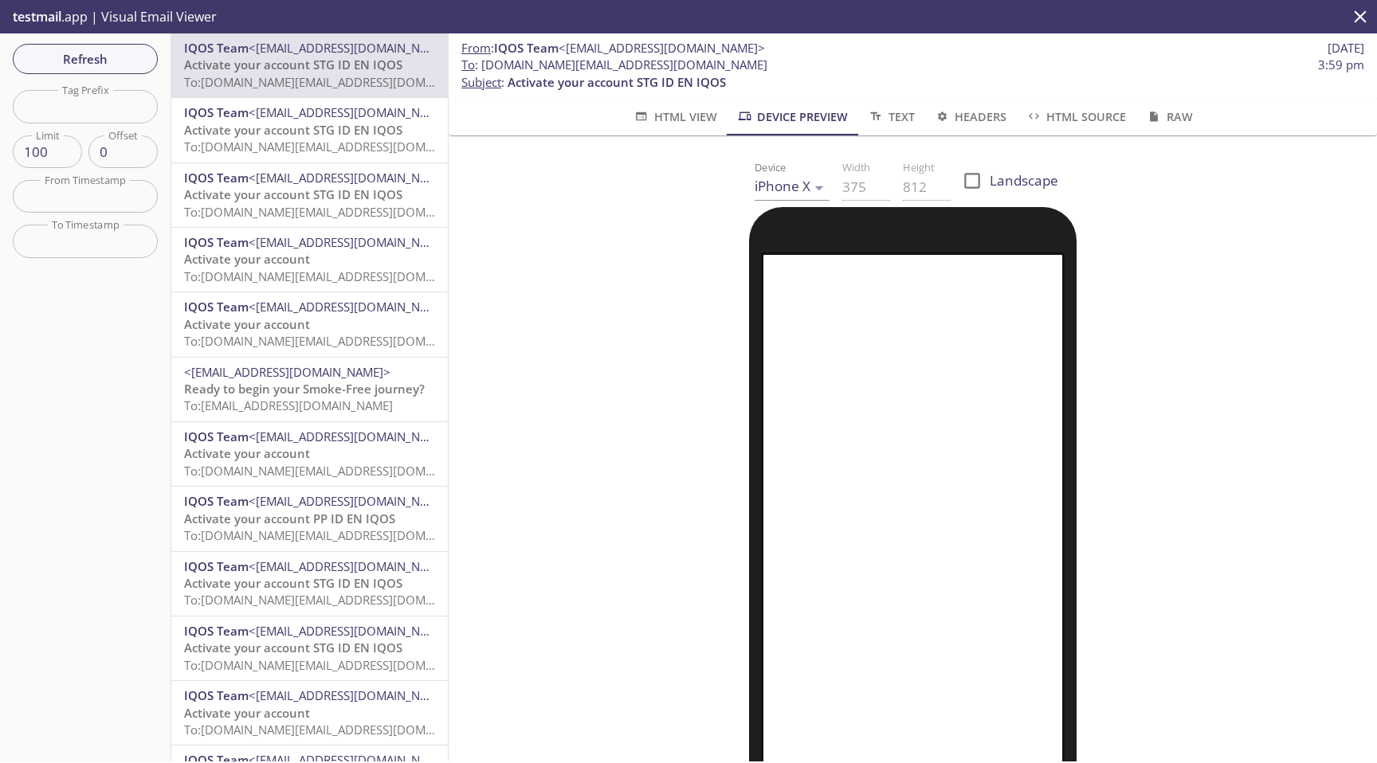
click at [704, 414] on div at bounding box center [913, 578] width 458 height 743
